Goal: Transaction & Acquisition: Purchase product/service

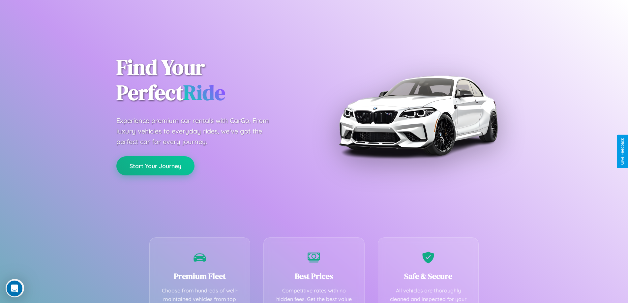
click at [155, 166] on button "Start Your Journey" at bounding box center [155, 165] width 78 height 19
click at [155, 165] on button "Start Your Journey" at bounding box center [155, 165] width 78 height 19
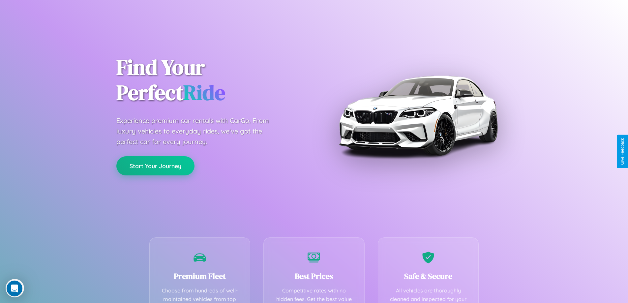
click at [155, 165] on button "Start Your Journey" at bounding box center [155, 165] width 78 height 19
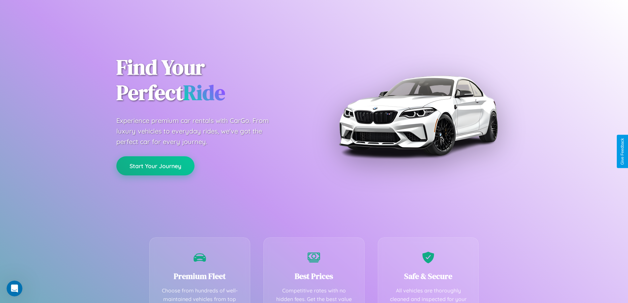
click at [155, 165] on button "Start Your Journey" at bounding box center [155, 165] width 78 height 19
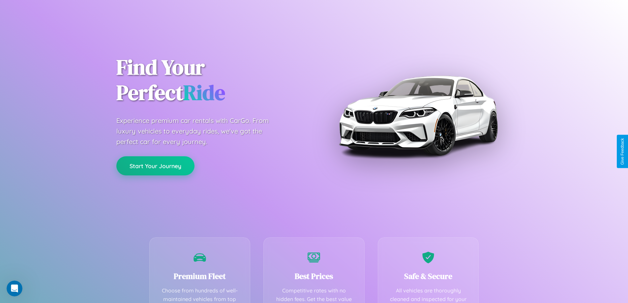
click at [155, 165] on button "Start Your Journey" at bounding box center [155, 165] width 78 height 19
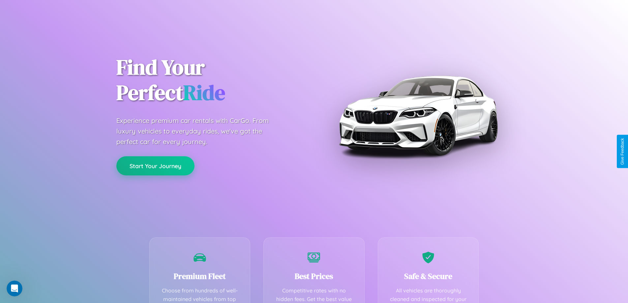
click at [155, 165] on button "Start Your Journey" at bounding box center [155, 165] width 78 height 19
